Goal: Purchase product/service

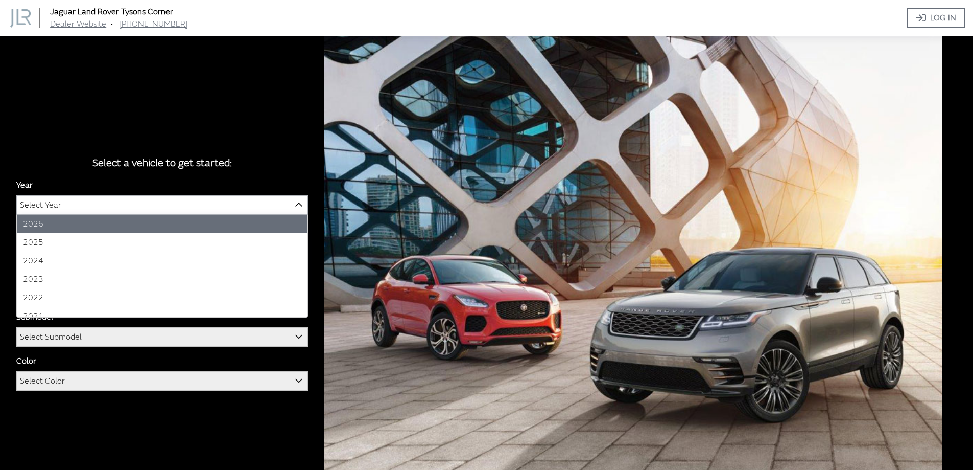
click at [223, 207] on span "Select Year" at bounding box center [162, 205] width 291 height 18
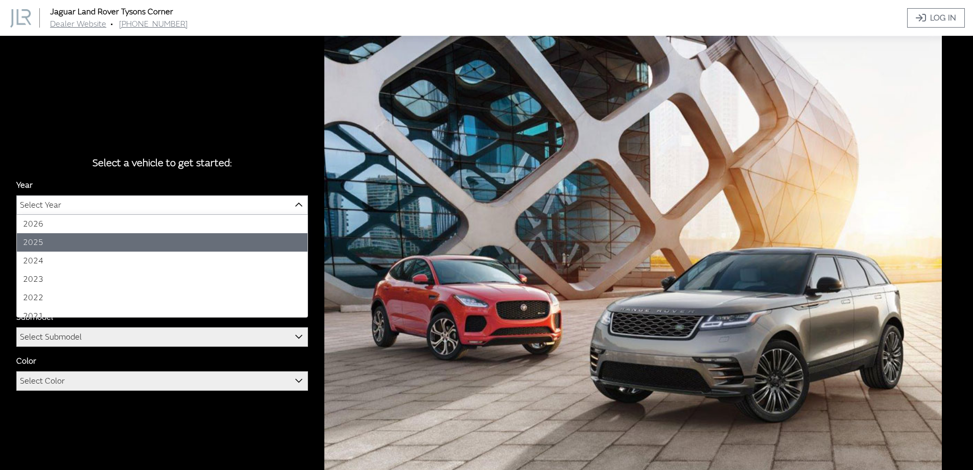
select select "43"
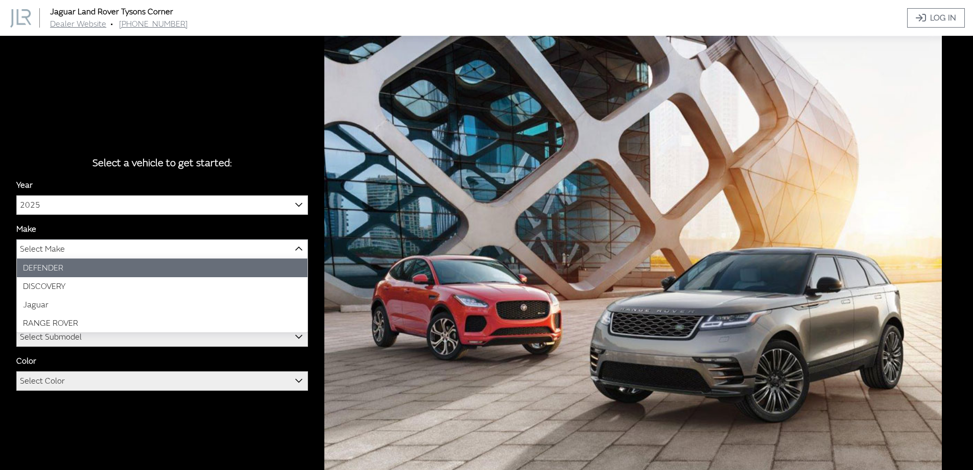
click at [65, 248] on span "Select Make" at bounding box center [162, 249] width 291 height 18
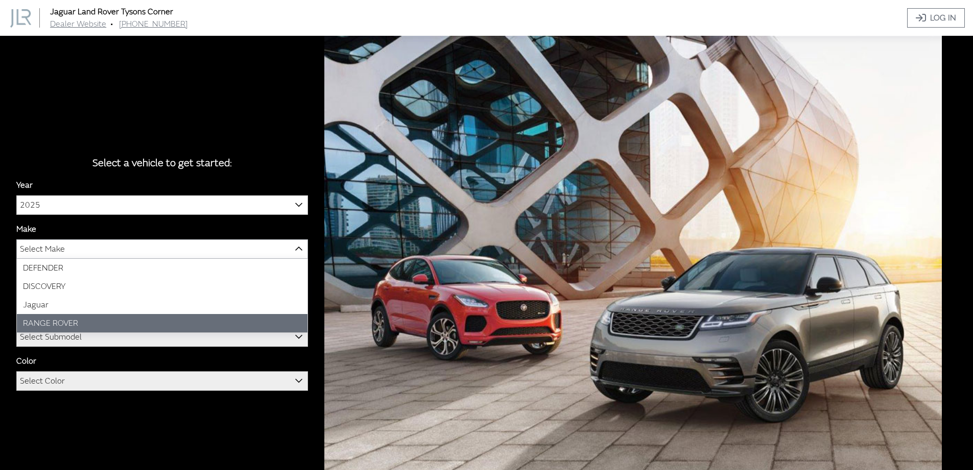
select select "66"
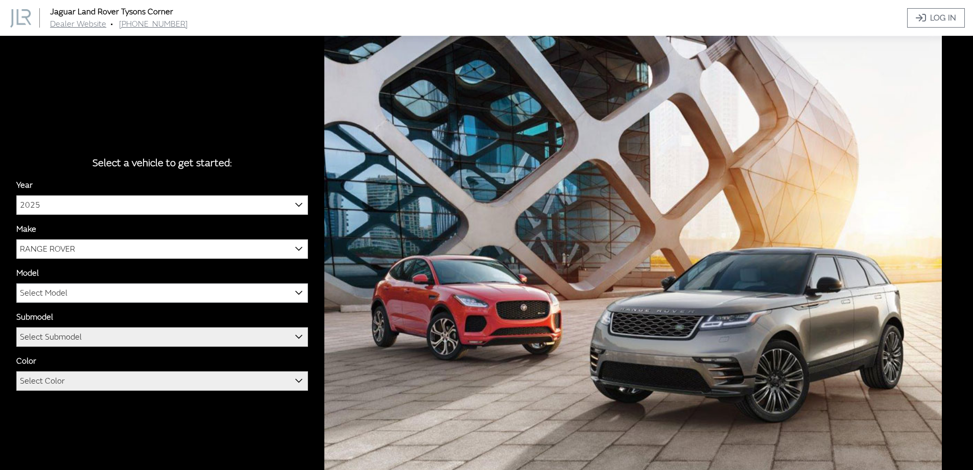
click at [90, 293] on span "Select Model" at bounding box center [162, 293] width 291 height 18
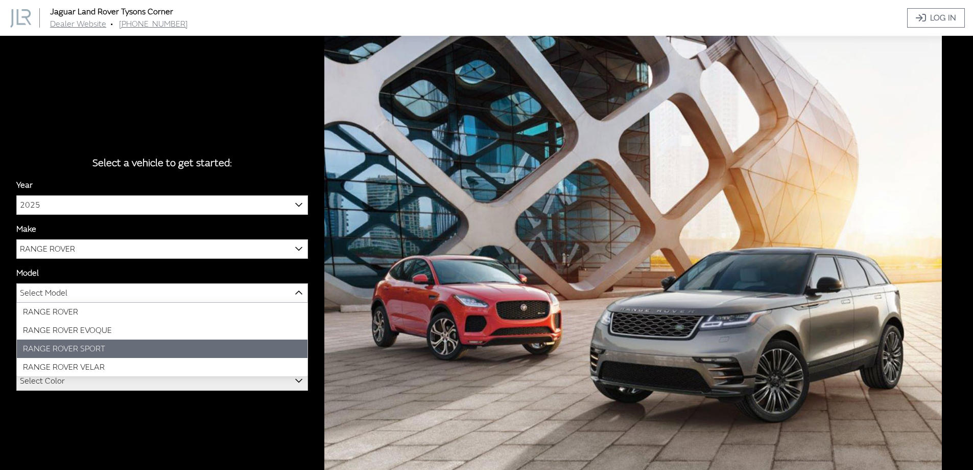
select select "1350"
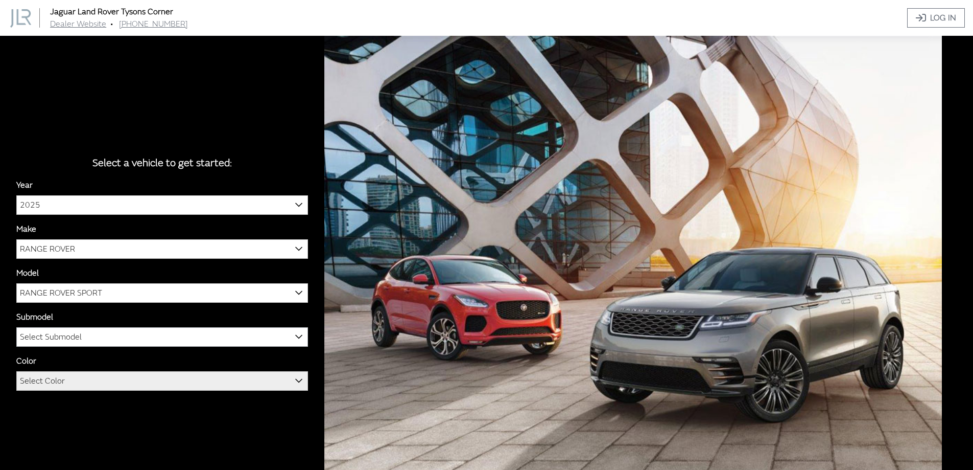
click at [113, 340] on span "Select Submodel" at bounding box center [162, 336] width 291 height 18
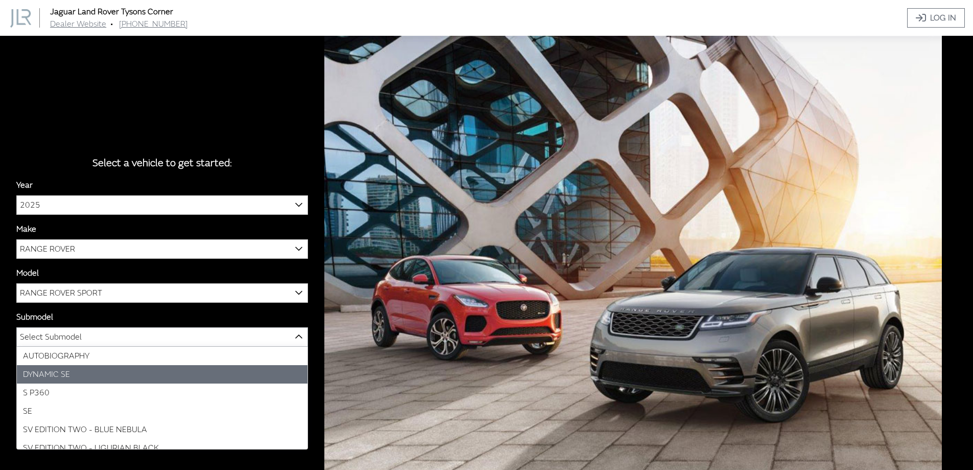
select select "4046"
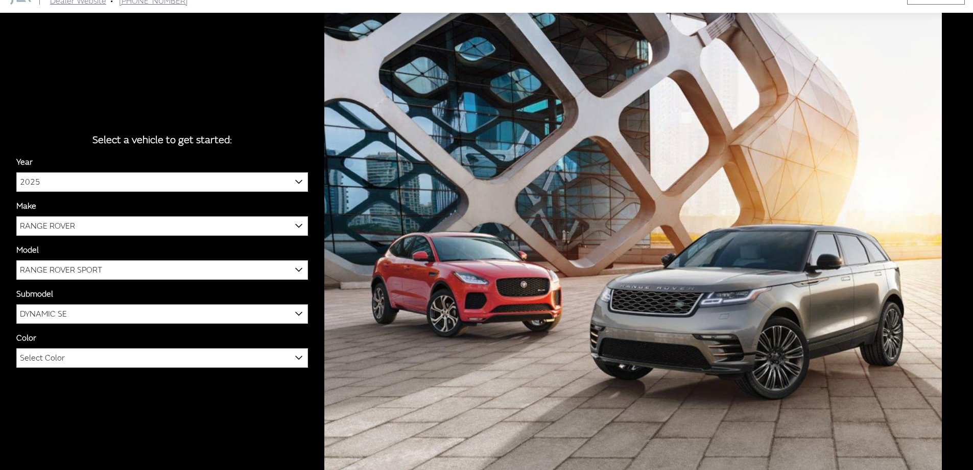
scroll to position [36, 0]
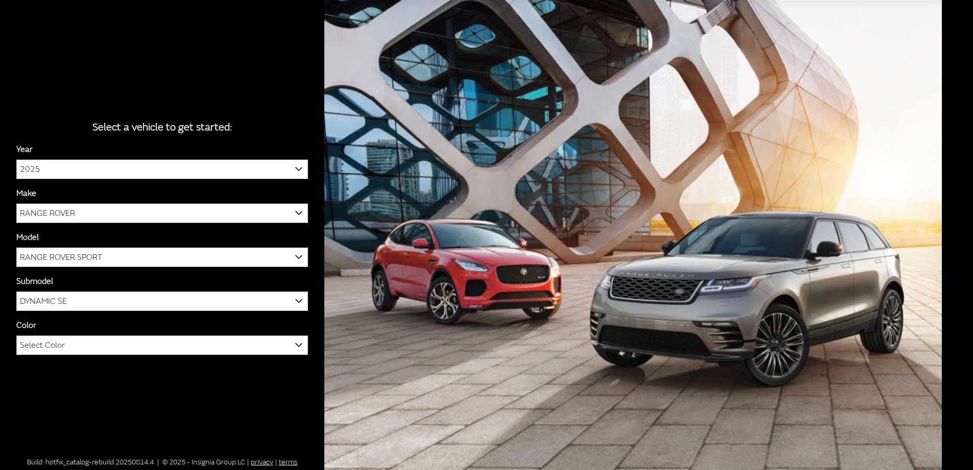
click at [163, 346] on span "Select Color" at bounding box center [162, 345] width 291 height 18
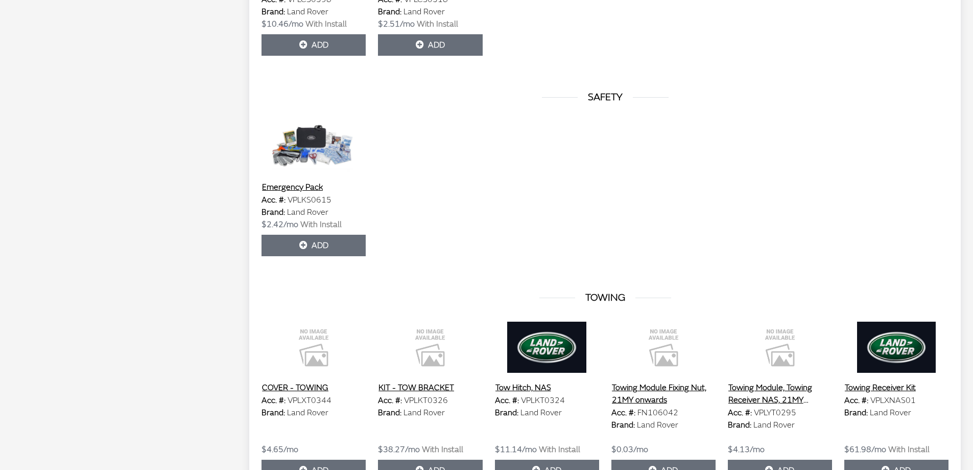
scroll to position [3106, 0]
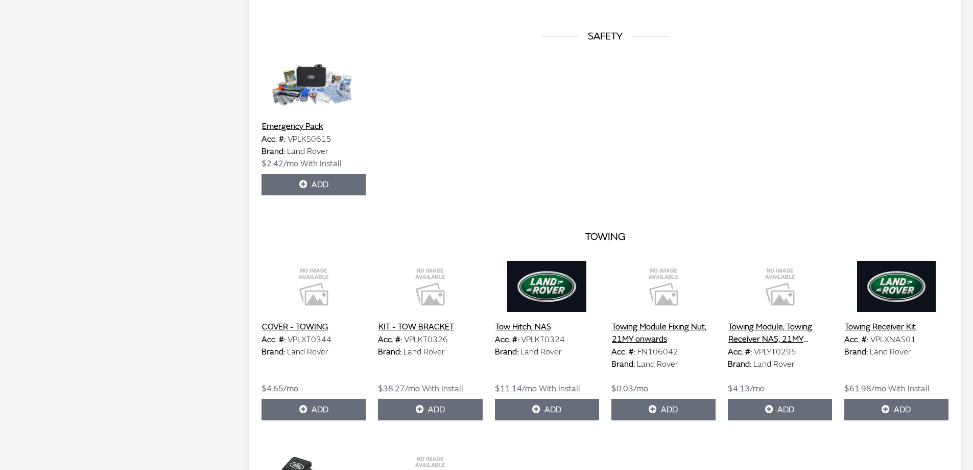
click at [528, 324] on button "Tow Hitch, NAS" at bounding box center [523, 326] width 57 height 13
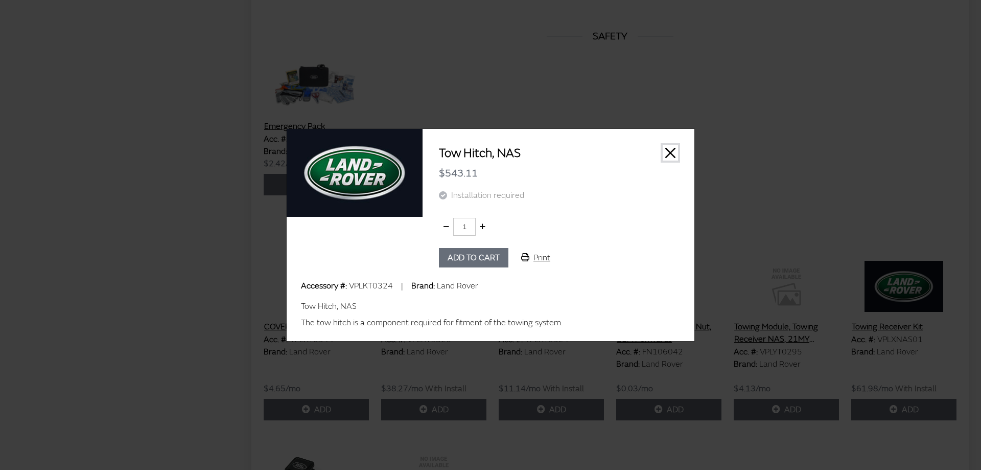
click at [671, 150] on button "Close" at bounding box center [670, 152] width 15 height 15
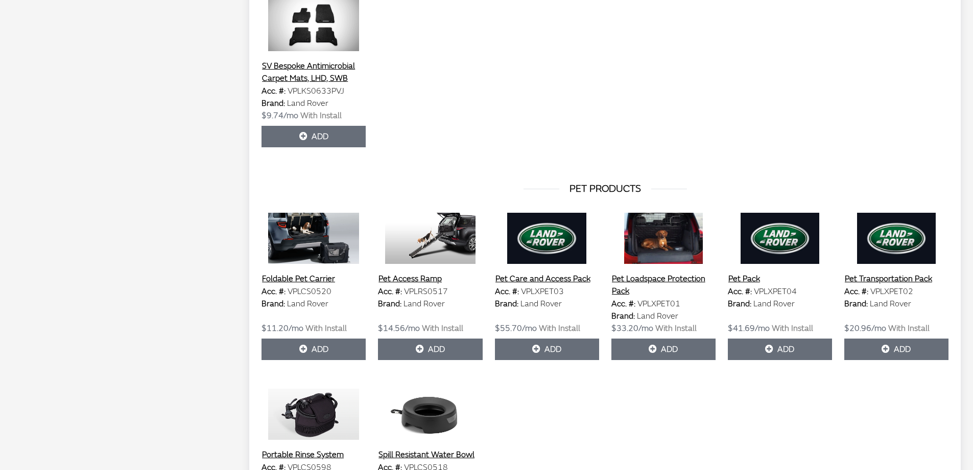
scroll to position [2595, 0]
